Goal: Transaction & Acquisition: Purchase product/service

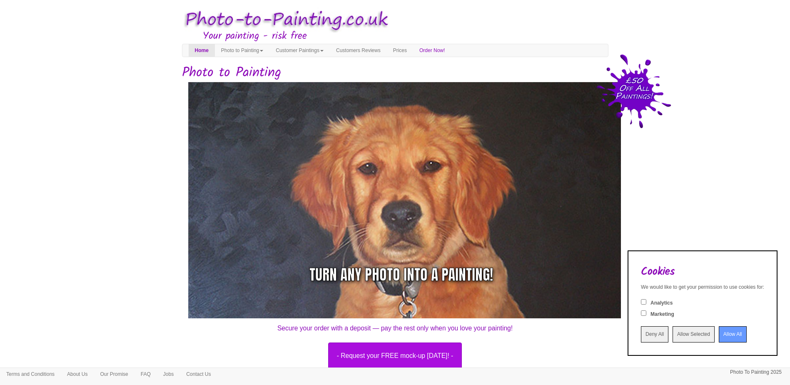
click at [641, 334] on input "Deny All" at bounding box center [654, 334] width 27 height 16
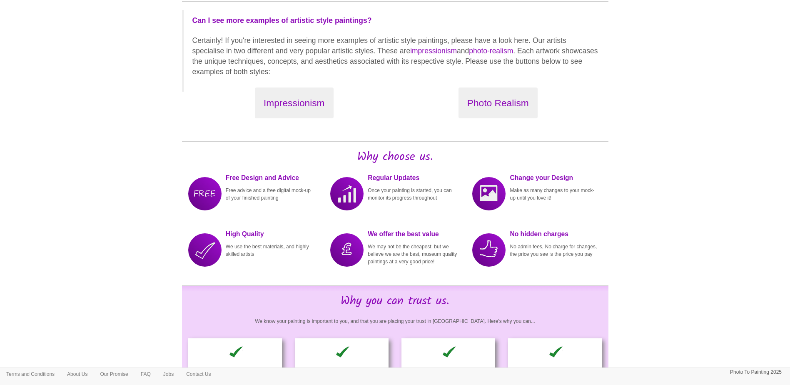
scroll to position [1000, 0]
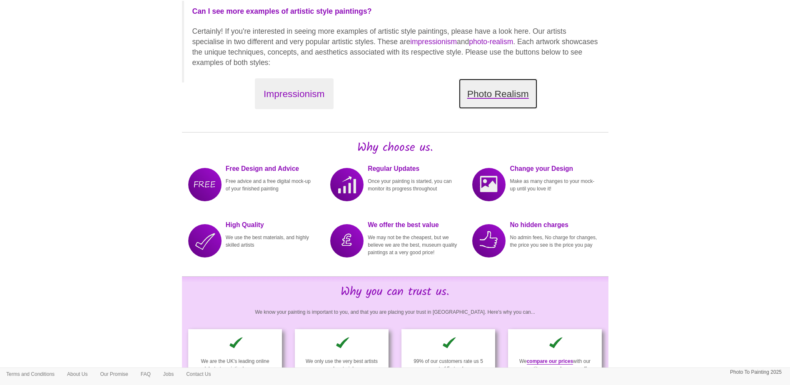
click at [499, 107] on button "Photo Realism" at bounding box center [498, 93] width 79 height 31
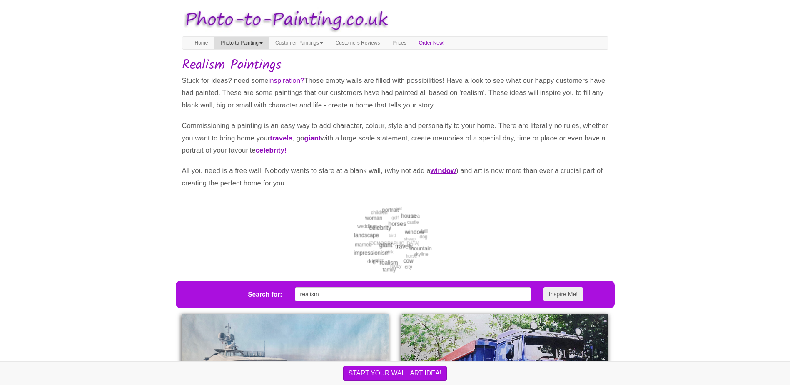
click at [248, 41] on link "Photo to Painting" at bounding box center [242, 43] width 55 height 12
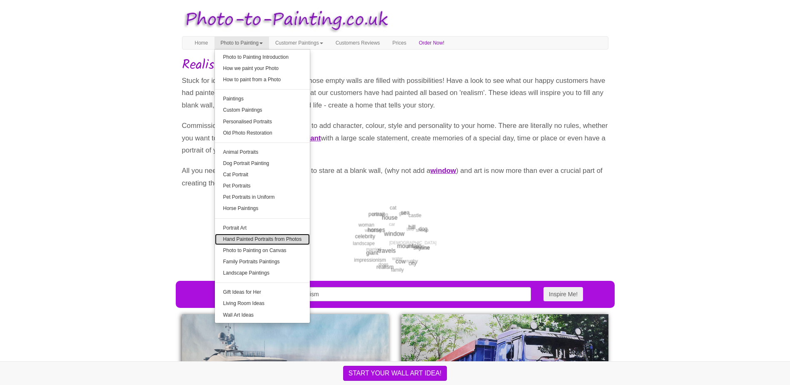
click at [269, 240] on link "Hand Painted Portraits from Photos" at bounding box center [262, 239] width 95 height 11
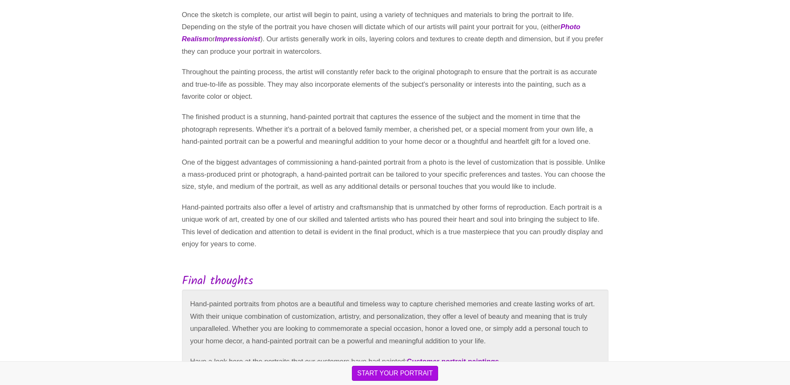
scroll to position [537, 0]
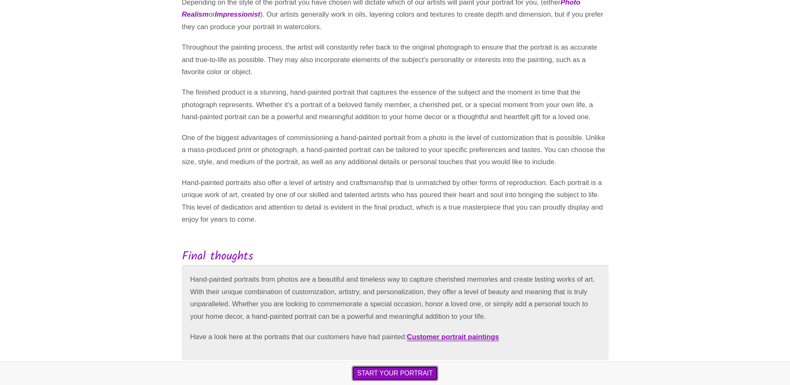
click at [383, 373] on button "START YOUR PORTRAIT" at bounding box center [395, 373] width 86 height 15
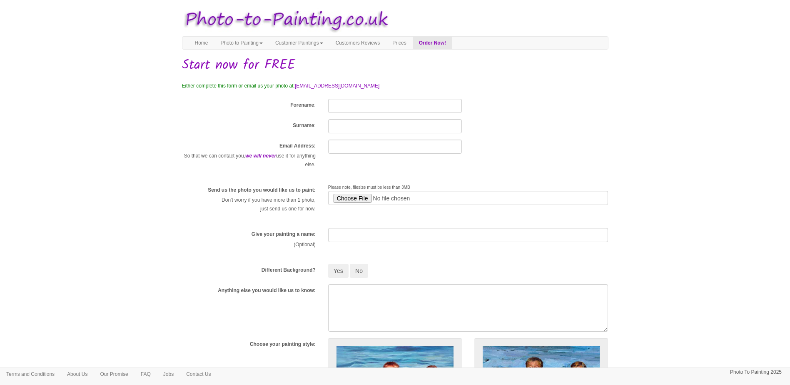
scroll to position [125, 0]
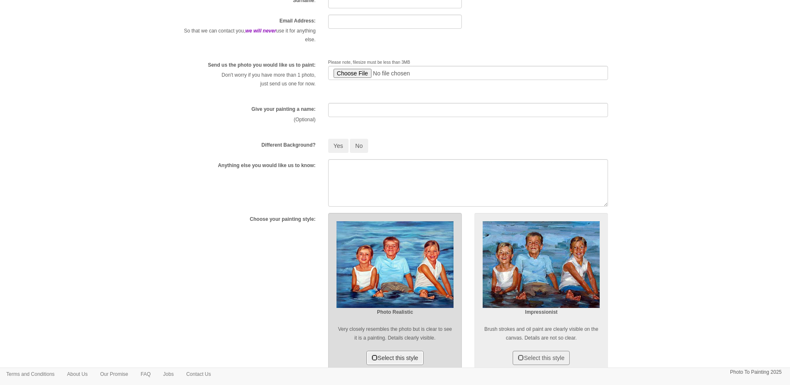
click at [374, 358] on button "Select this style" at bounding box center [395, 358] width 57 height 14
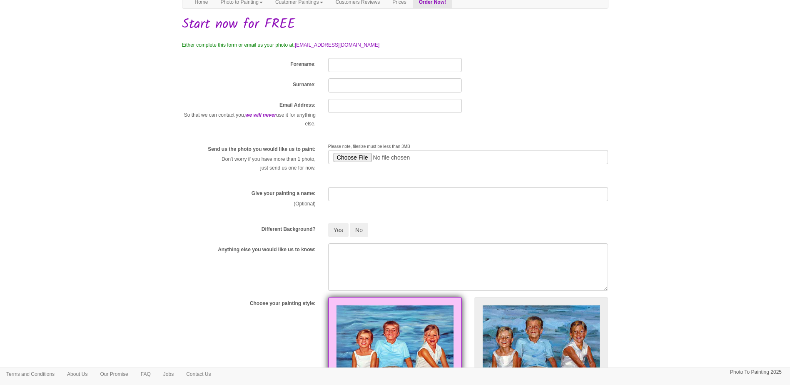
scroll to position [0, 0]
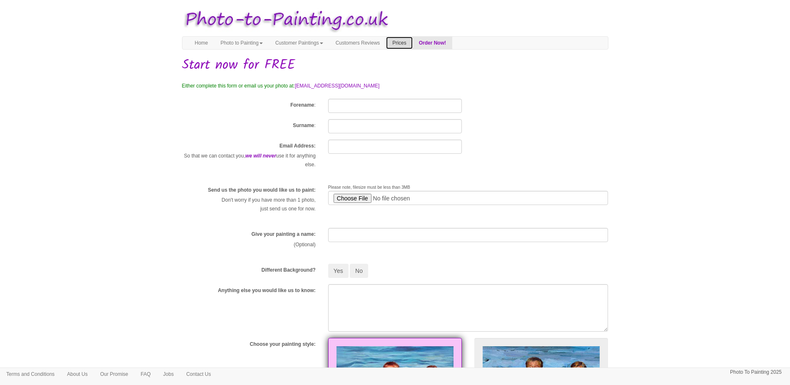
click at [412, 42] on link "Prices" at bounding box center [399, 43] width 26 height 12
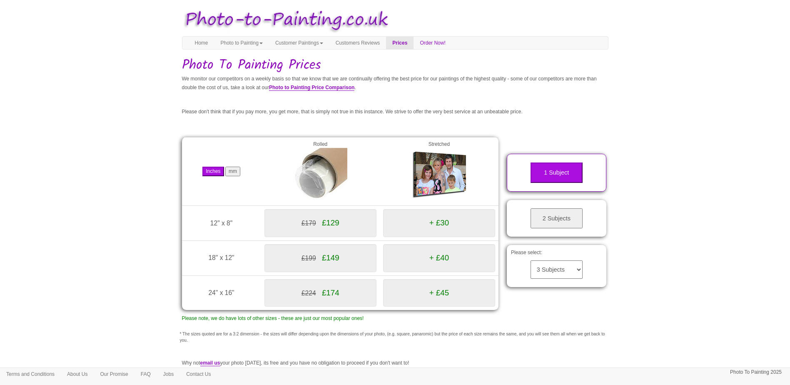
click at [232, 173] on button "mm" at bounding box center [232, 172] width 15 height 10
click at [556, 215] on button "2 Subjects" at bounding box center [557, 218] width 52 height 20
